Goal: Task Accomplishment & Management: Complete application form

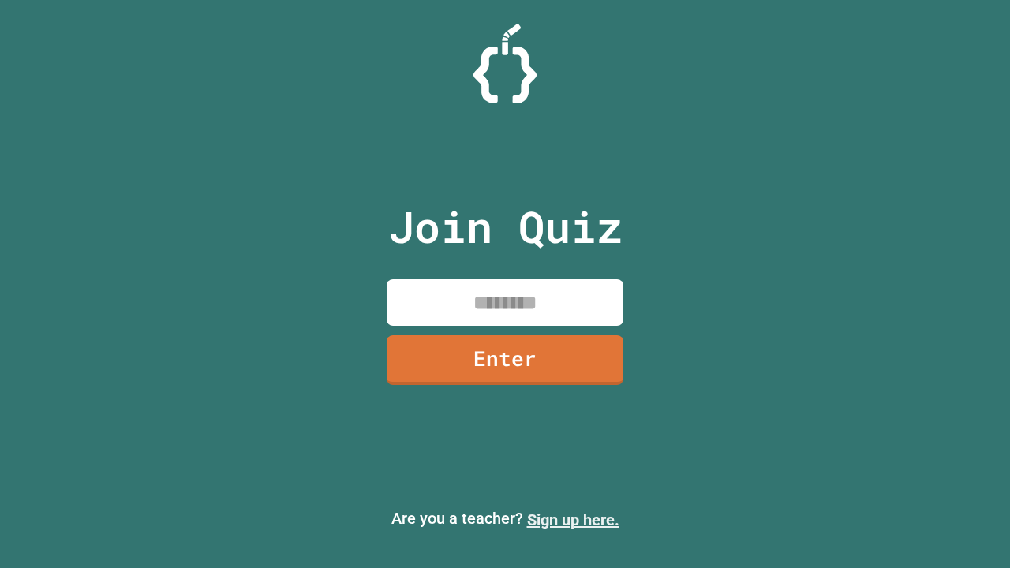
click at [573, 520] on link "Sign up here." at bounding box center [573, 520] width 92 height 19
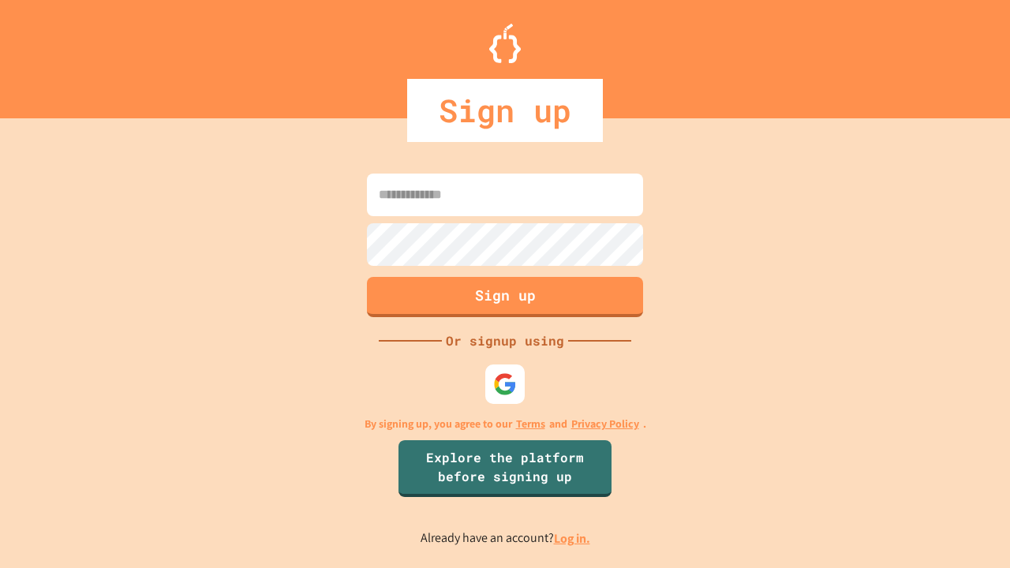
click at [573, 538] on link "Log in." at bounding box center [572, 538] width 36 height 17
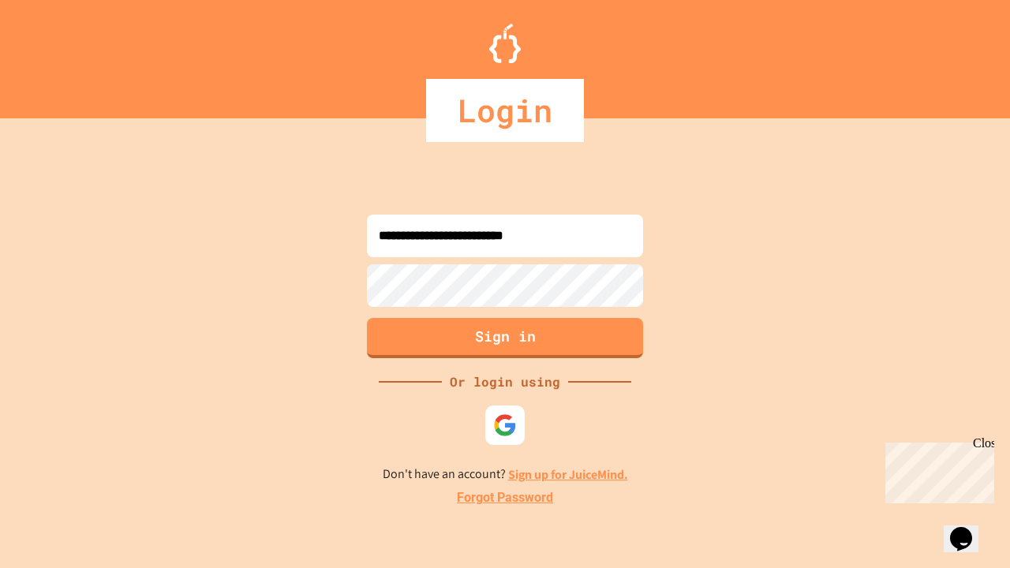
type input "**********"
